Goal: Information Seeking & Learning: Understand process/instructions

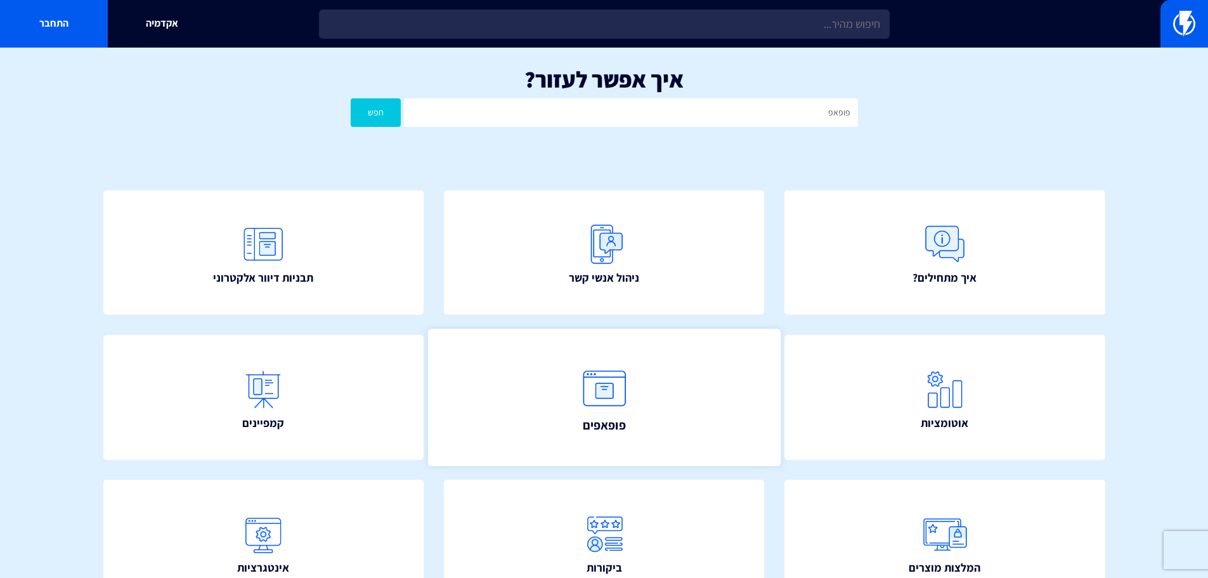
type input "פופאפ"
click at [602, 410] on img at bounding box center [604, 388] width 56 height 56
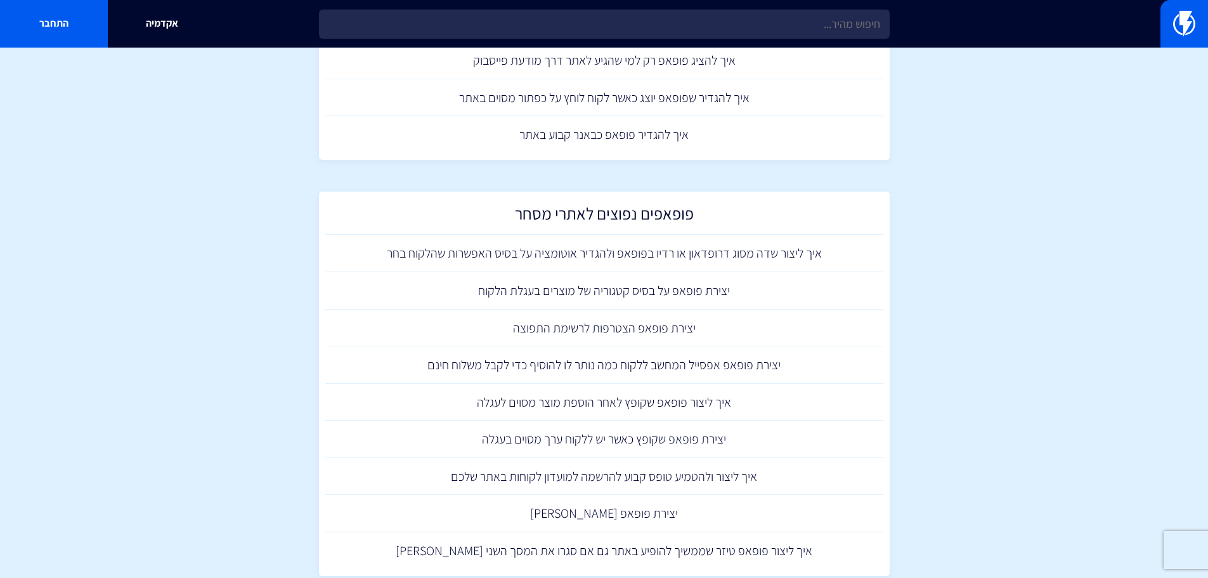
scroll to position [1078, 0]
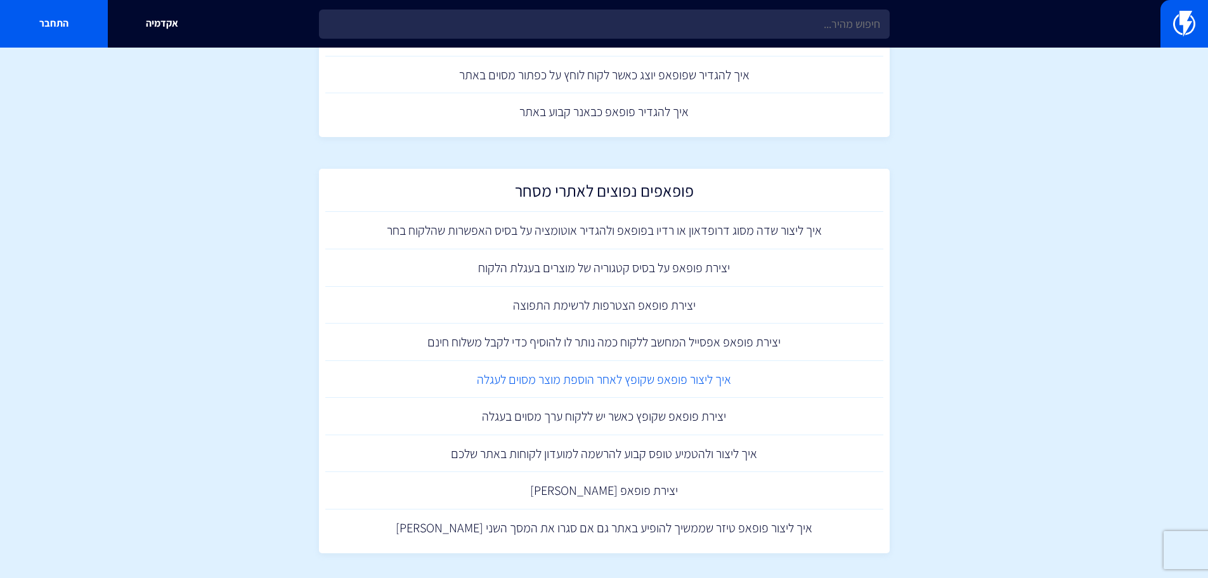
click at [627, 382] on link "איך ליצור פופאפ שקופץ לאחר הוספת מוצר מסוים לעגלה" at bounding box center [604, 379] width 558 height 37
click at [707, 271] on link "יצירת פופאפ על בסיס קטגוריה של מוצרים בעגלת הלקוח" at bounding box center [604, 267] width 558 height 37
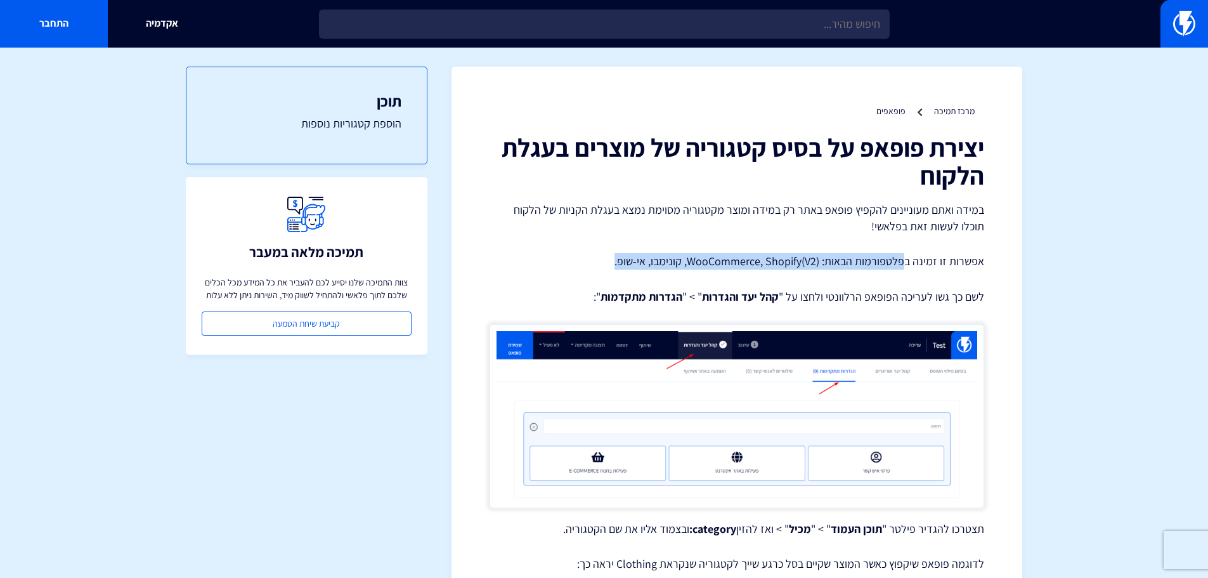
drag, startPoint x: 905, startPoint y: 257, endPoint x: 584, endPoint y: 264, distance: 320.9
click at [584, 264] on p "אפשרות זו זמינה בפלטפורמות הבאות: WooCommerce, Shopify(V2), קונימבו, אי-שופ." at bounding box center [737, 261] width 495 height 16
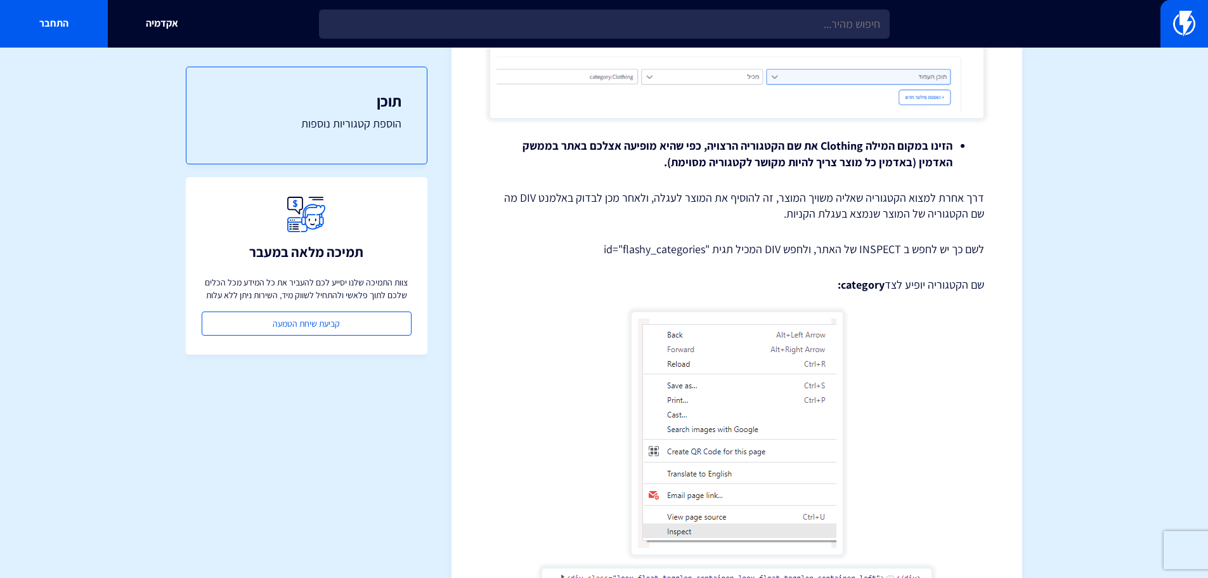
scroll to position [634, 0]
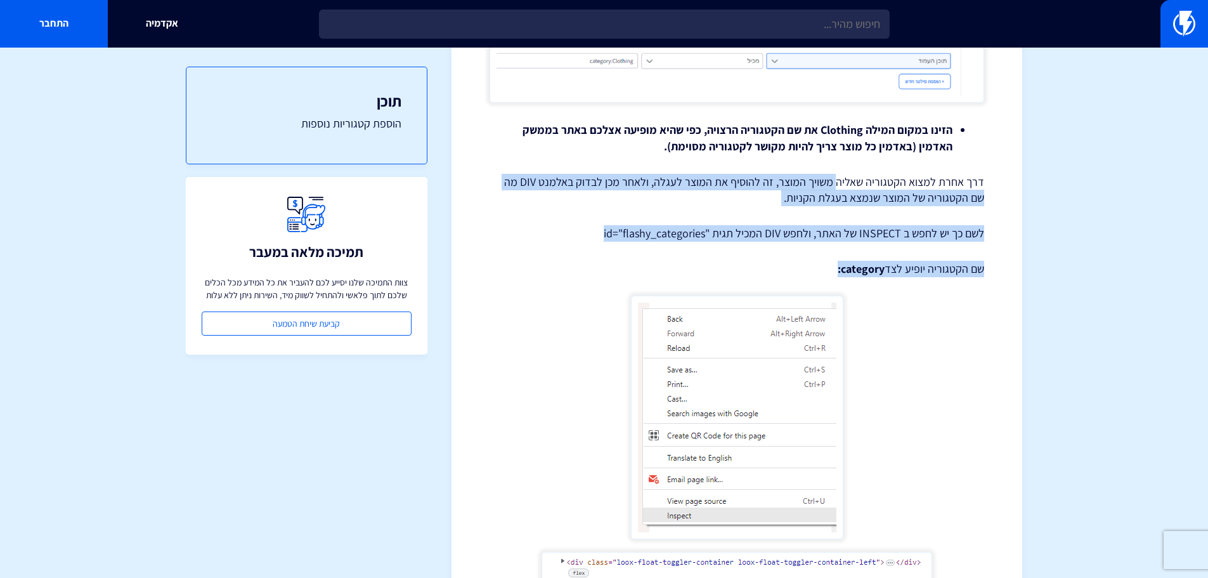
drag, startPoint x: 841, startPoint y: 190, endPoint x: 681, endPoint y: 265, distance: 176.7
click at [681, 265] on div "יצירת פופאפ על בסיס קטגוריה של מוצרים בעגלת הלקוח במידה ואתם מעוניינים להקפיץ פ…" at bounding box center [737, 192] width 495 height 1387
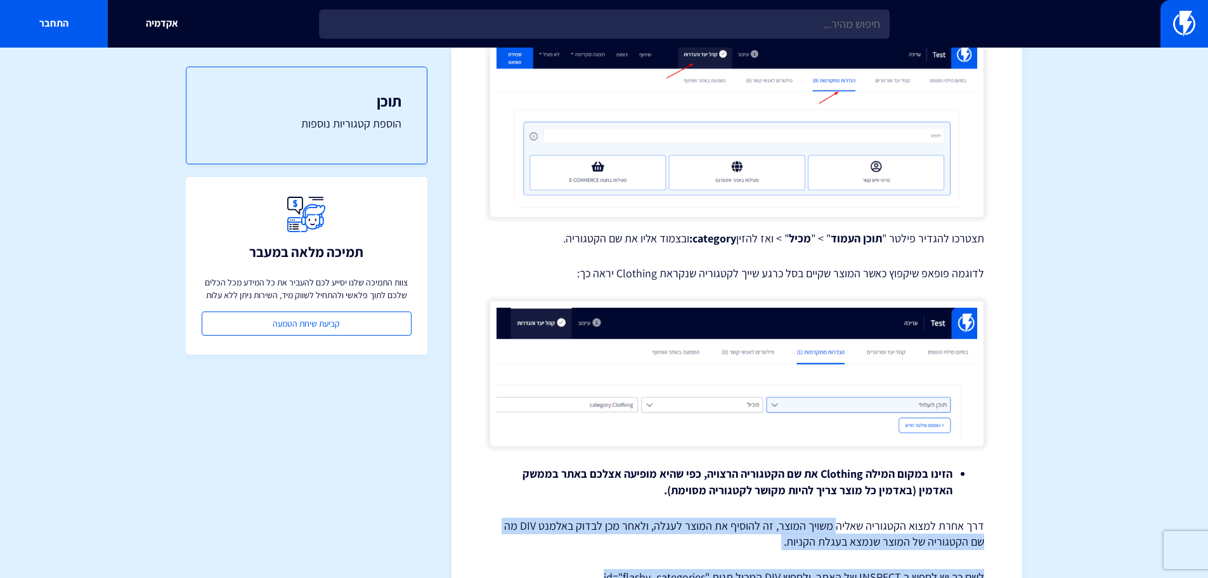
scroll to position [444, 0]
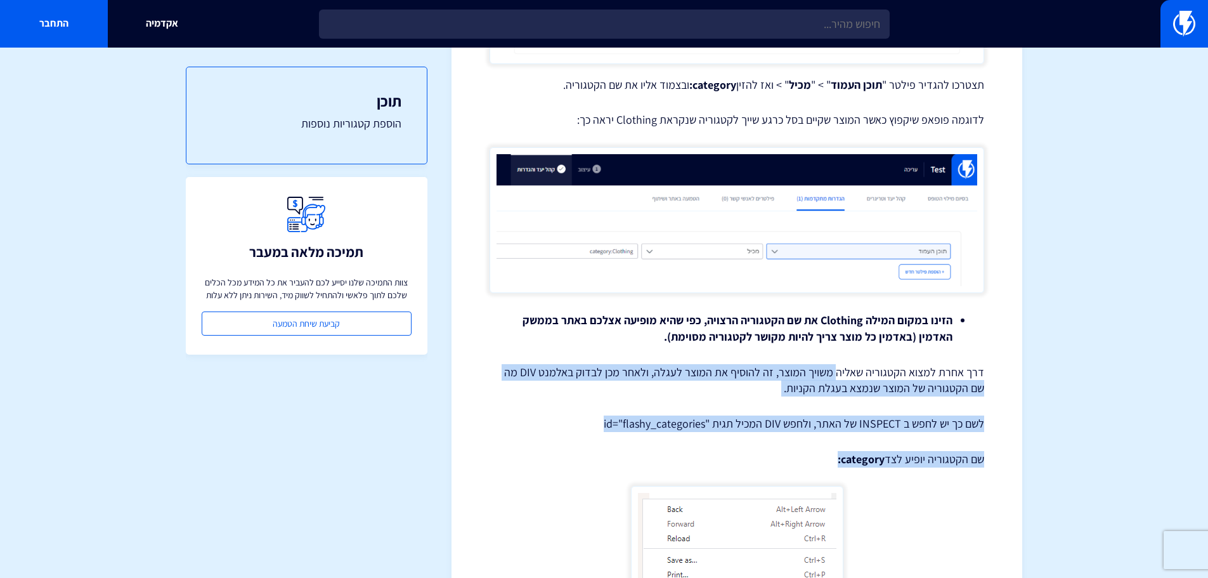
click at [738, 387] on p "דרך אחרת למצוא הקטגוריה שאליה משויך המוצר, זה להוסיף את המוצר לעגלה, ולאחר מכן …" at bounding box center [737, 380] width 495 height 32
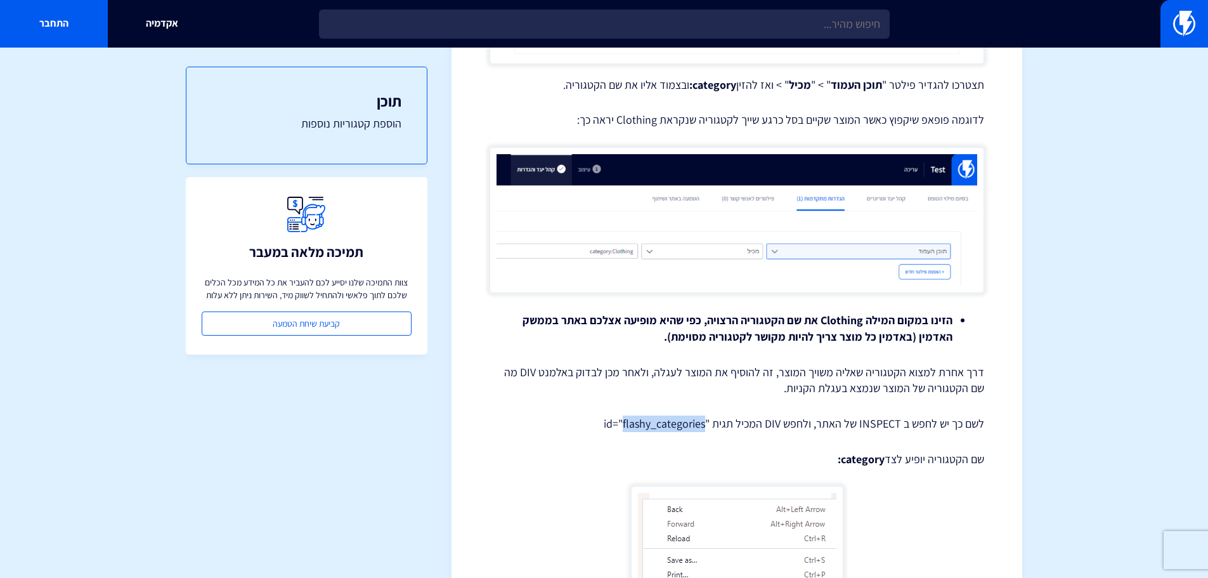
drag, startPoint x: 627, startPoint y: 422, endPoint x: 710, endPoint y: 423, distance: 82.4
click at [710, 423] on p "לשם כך יש לחפש ב INSPECT של האתר, ולחפש DIV המכיל תגית "id="flashy_categories" at bounding box center [737, 423] width 495 height 16
copy p "flashy_categories"
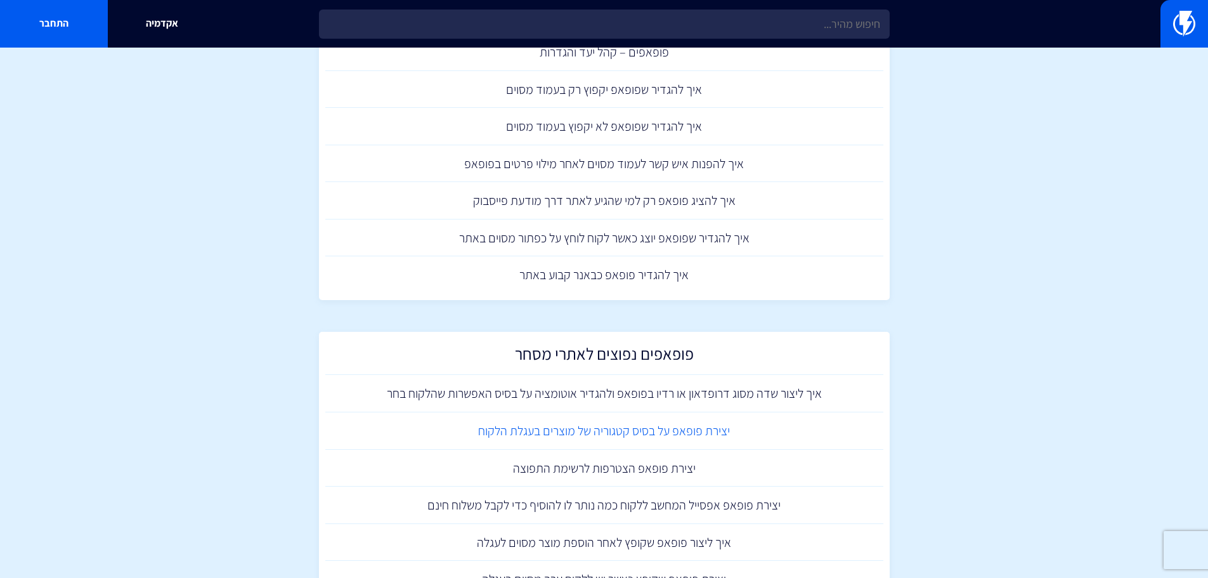
scroll to position [978, 0]
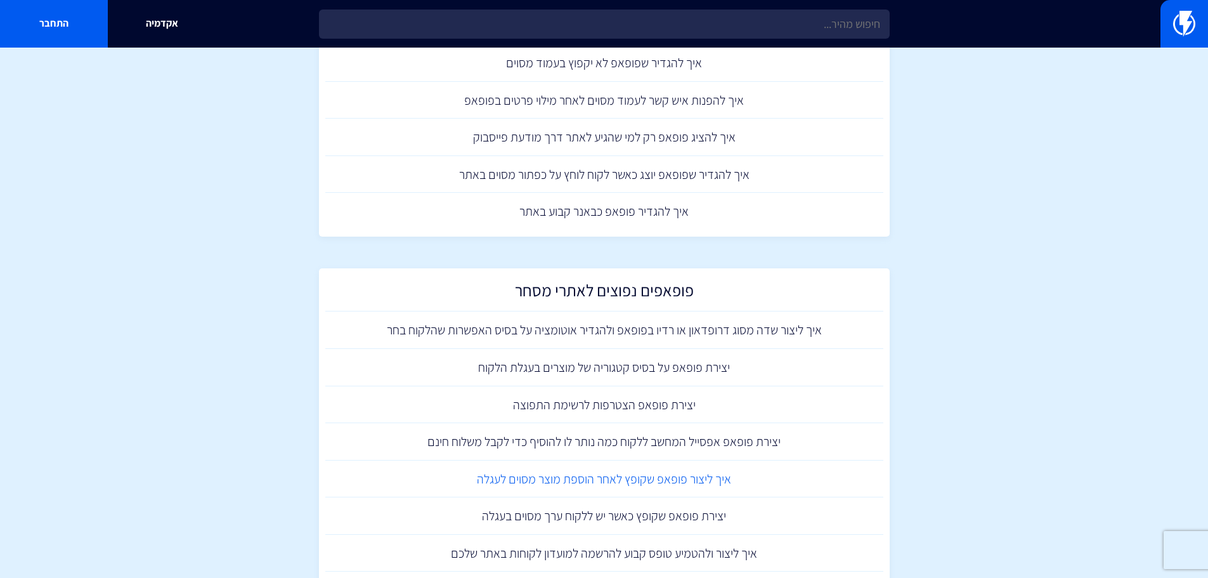
click at [701, 480] on link "איך ליצור פופאפ שקופץ לאחר הוספת מוצר מסוים לעגלה" at bounding box center [604, 478] width 558 height 37
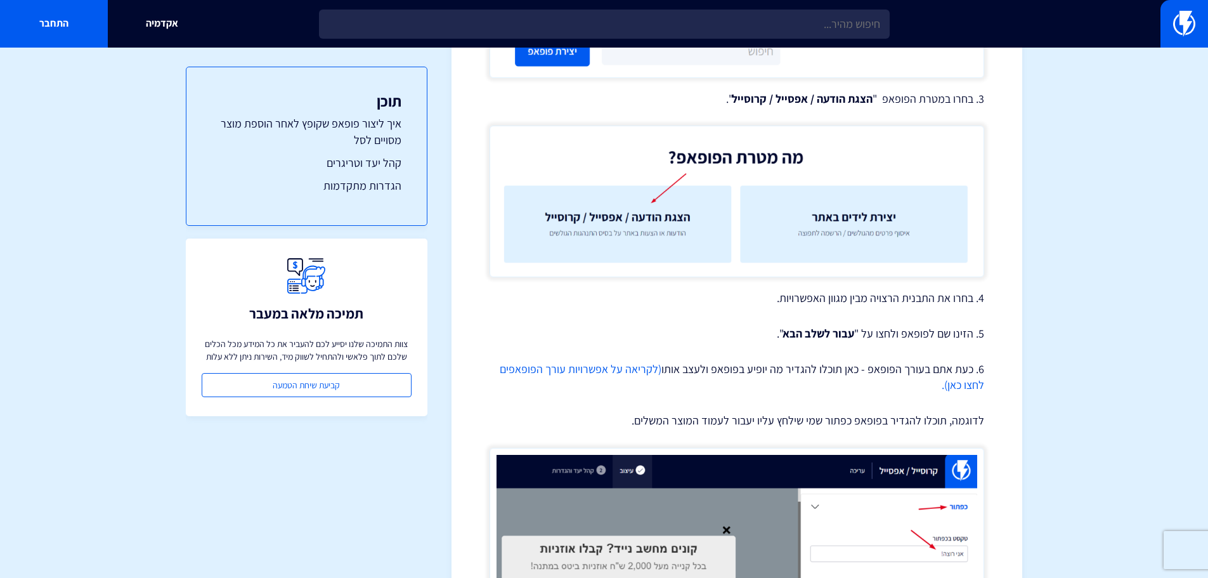
scroll to position [888, 0]
